Goal: Information Seeking & Learning: Learn about a topic

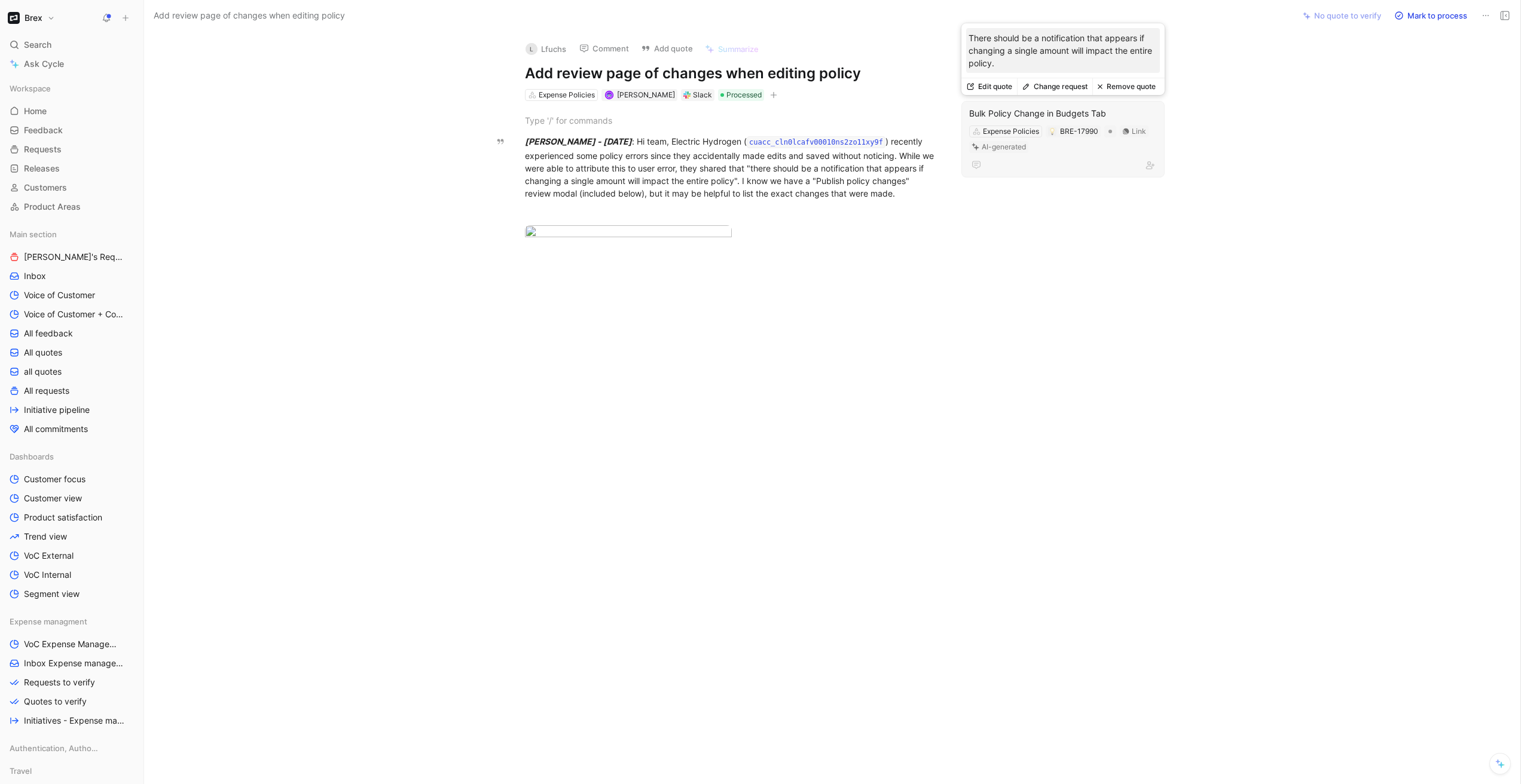
click at [1057, 80] on button "Change request" at bounding box center [1054, 86] width 76 height 16
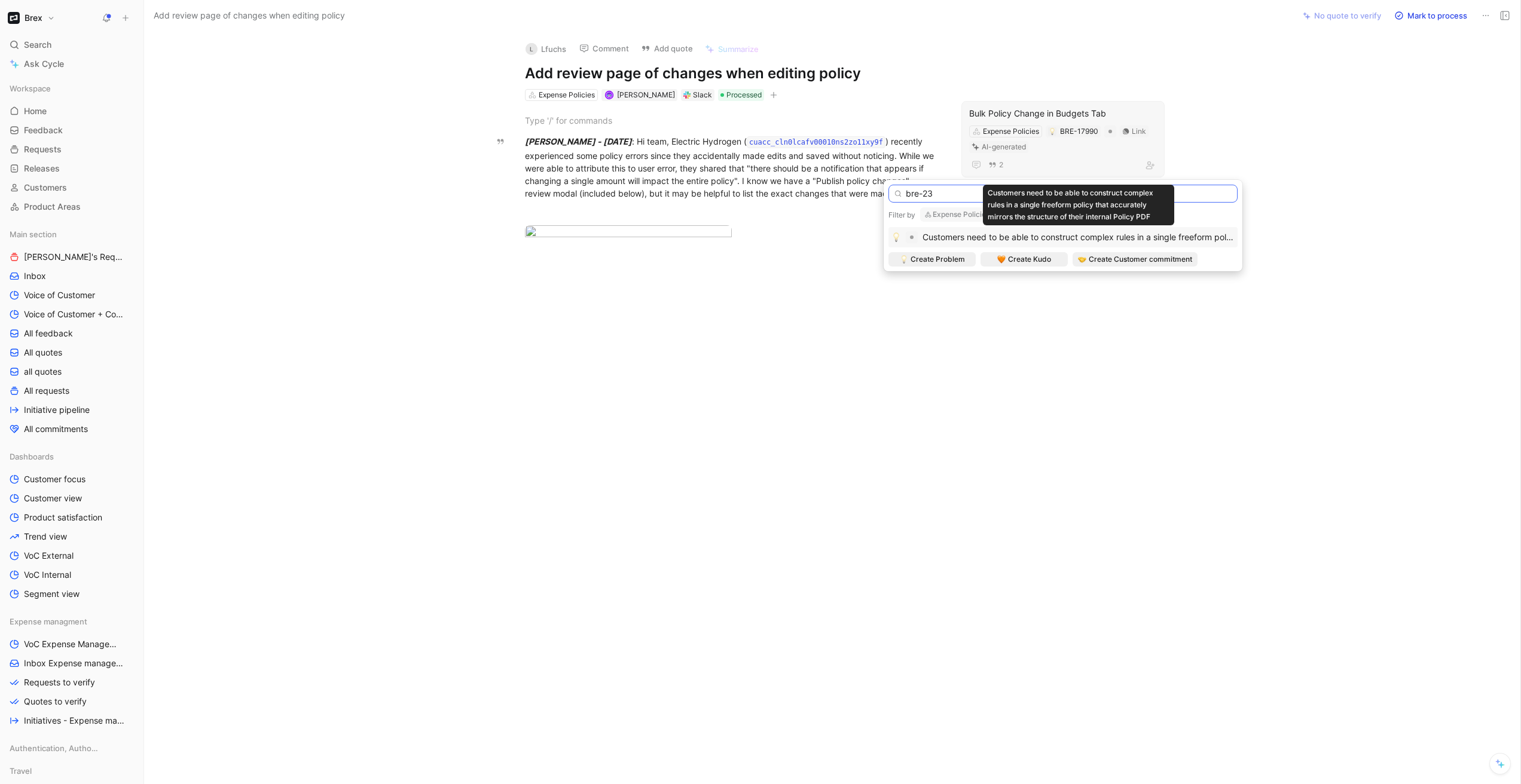
type input "bre-23"
click at [1043, 236] on span "Customers need to be able to construct complex rules in a single freeform polic…" at bounding box center [1204, 236] width 564 height 10
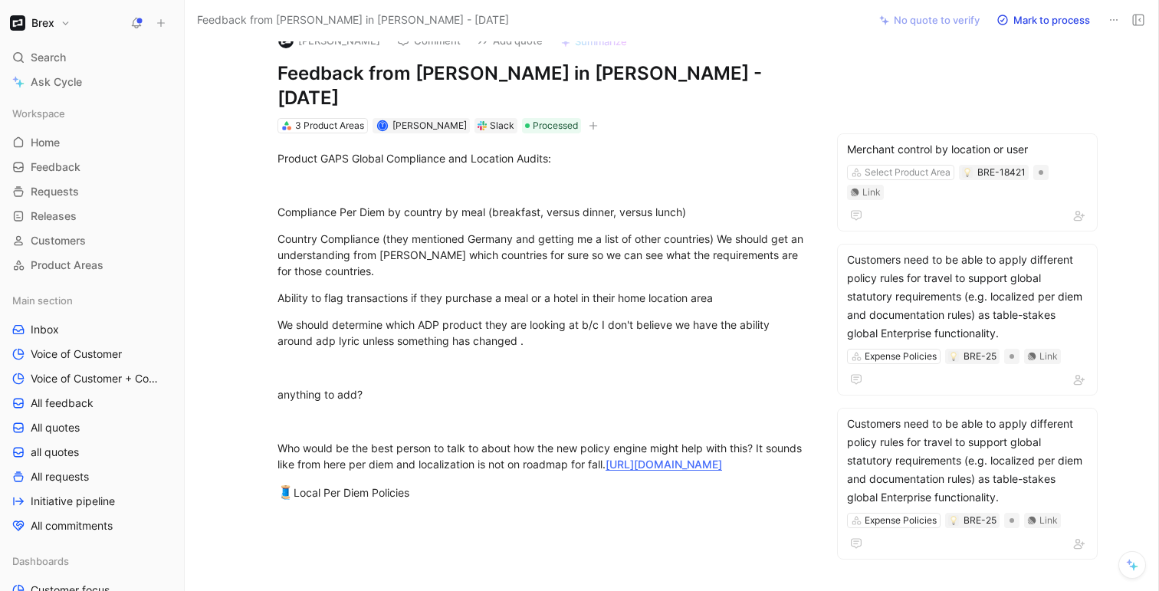
scroll to position [44, 0]
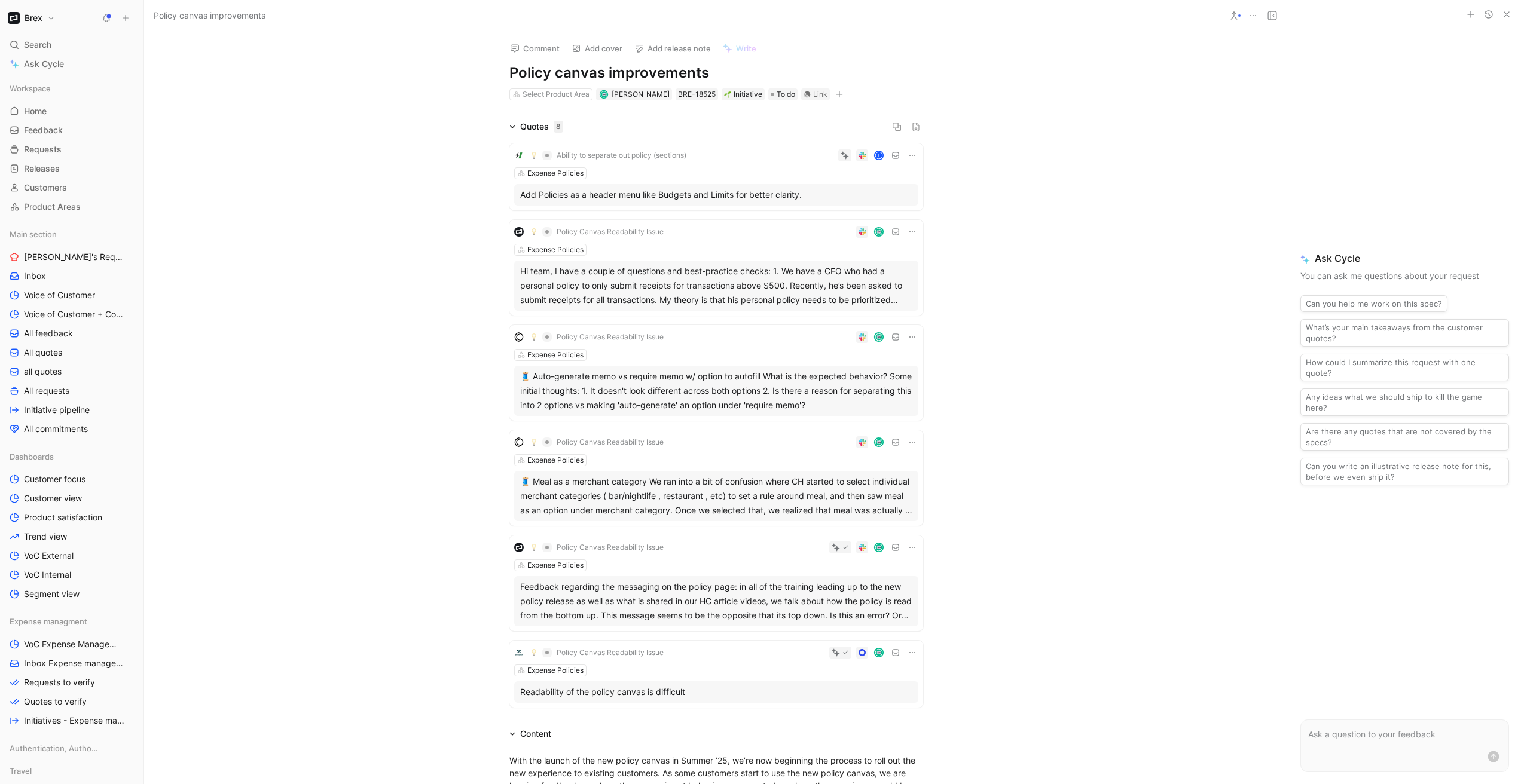
scroll to position [395, 0]
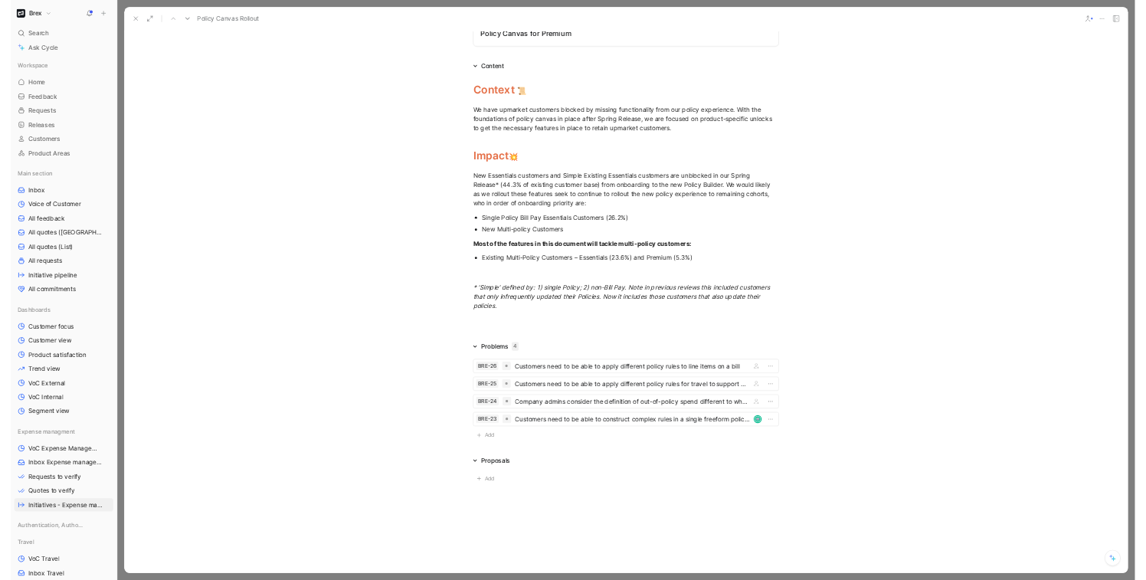
scroll to position [1712, 0]
